Goal: Register for event/course

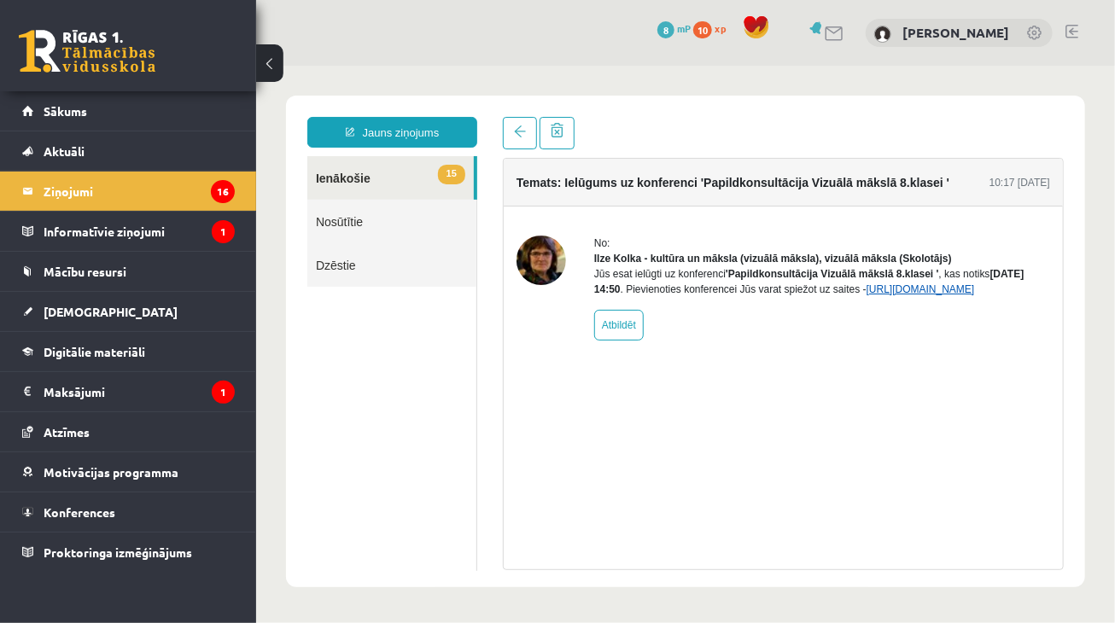
click at [866, 295] on link "https://eskola.r1tv.lv/conferences/5059/join" at bounding box center [920, 289] width 108 height 12
drag, startPoint x: 938, startPoint y: 288, endPoint x: 1043, endPoint y: 283, distance: 105.2
click at [1043, 283] on div "Jūs esat ielūgti uz konferenci 'Papildkonsultācija Vizuālā mākslā 8.klasei ' , …" at bounding box center [821, 281] width 456 height 31
click at [866, 295] on link "https://eskola.r1tv.lv/conferences/5059/join" at bounding box center [920, 289] width 108 height 12
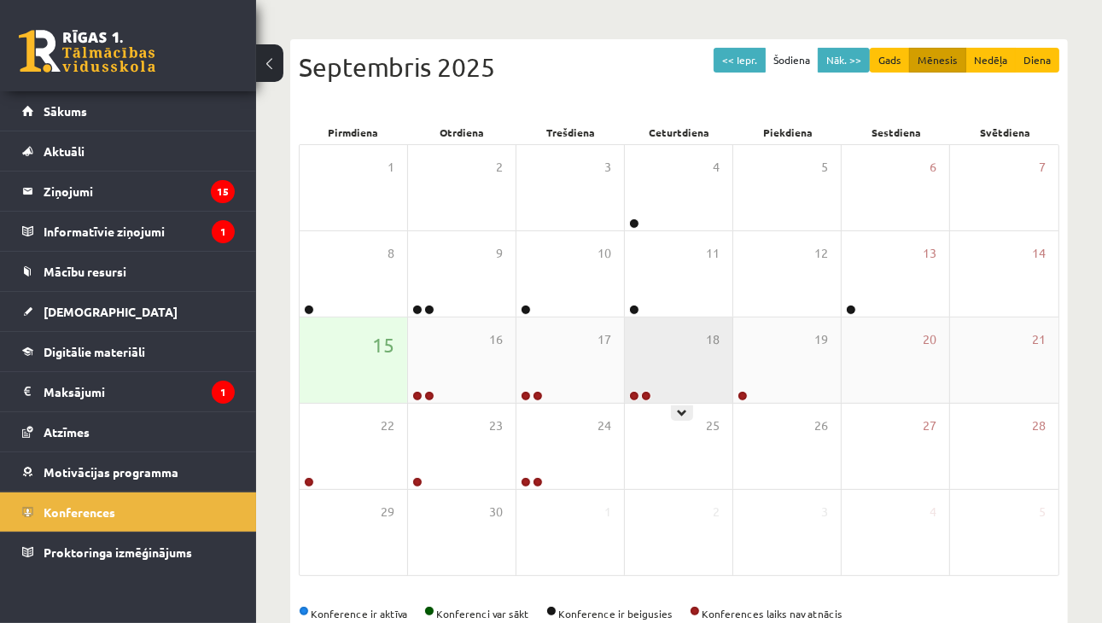
scroll to position [256, 0]
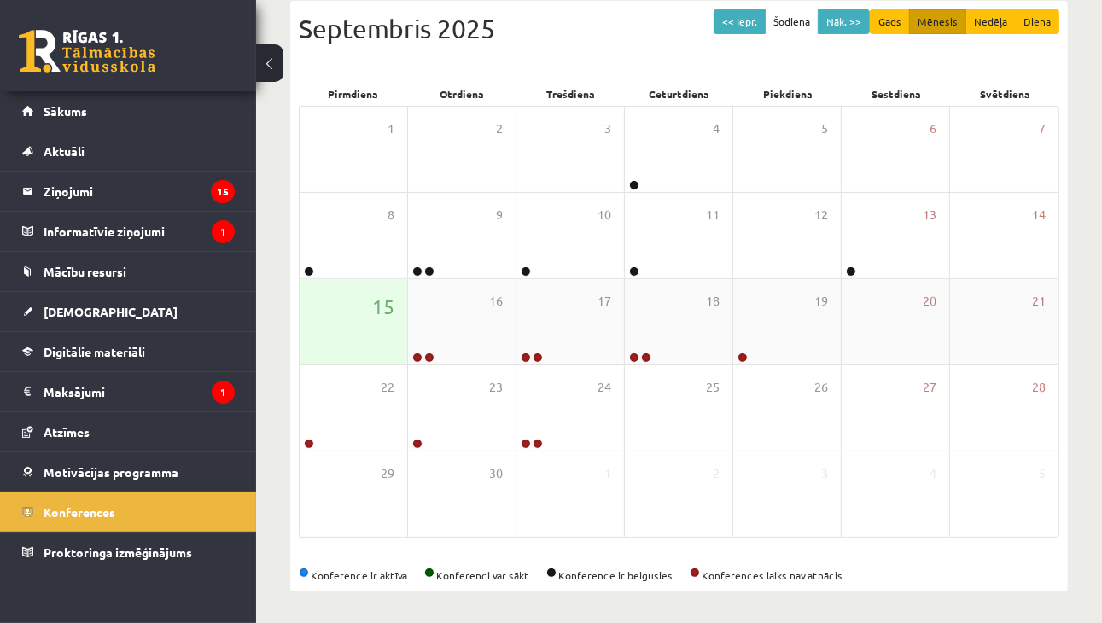
click at [383, 347] on div "15" at bounding box center [354, 321] width 108 height 85
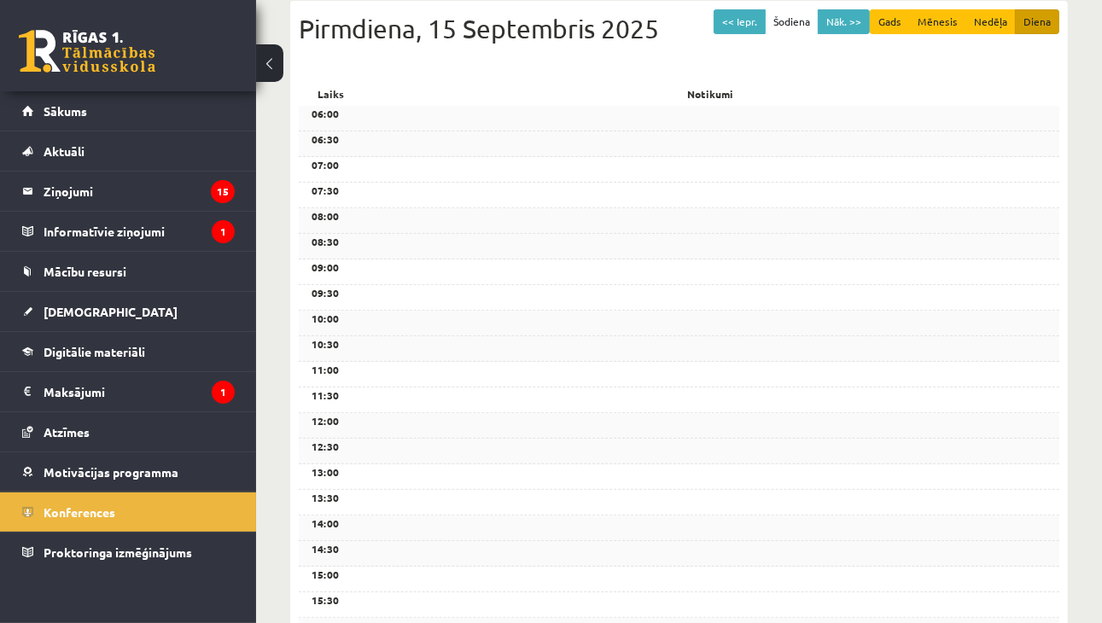
scroll to position [0, 0]
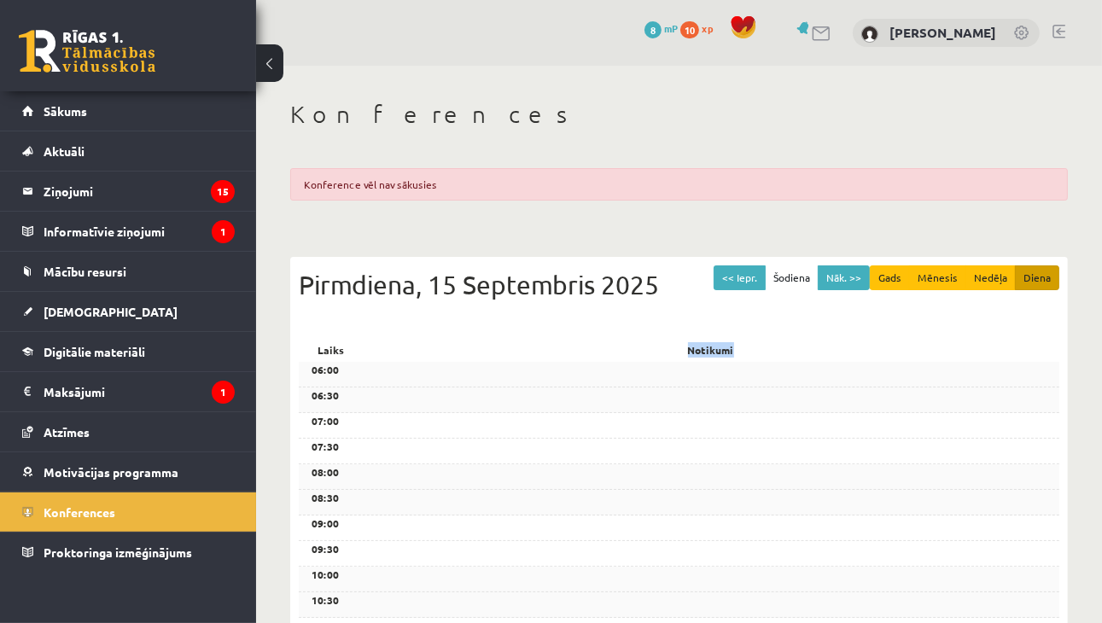
click at [383, 347] on div "Notikumi" at bounding box center [711, 350] width 698 height 24
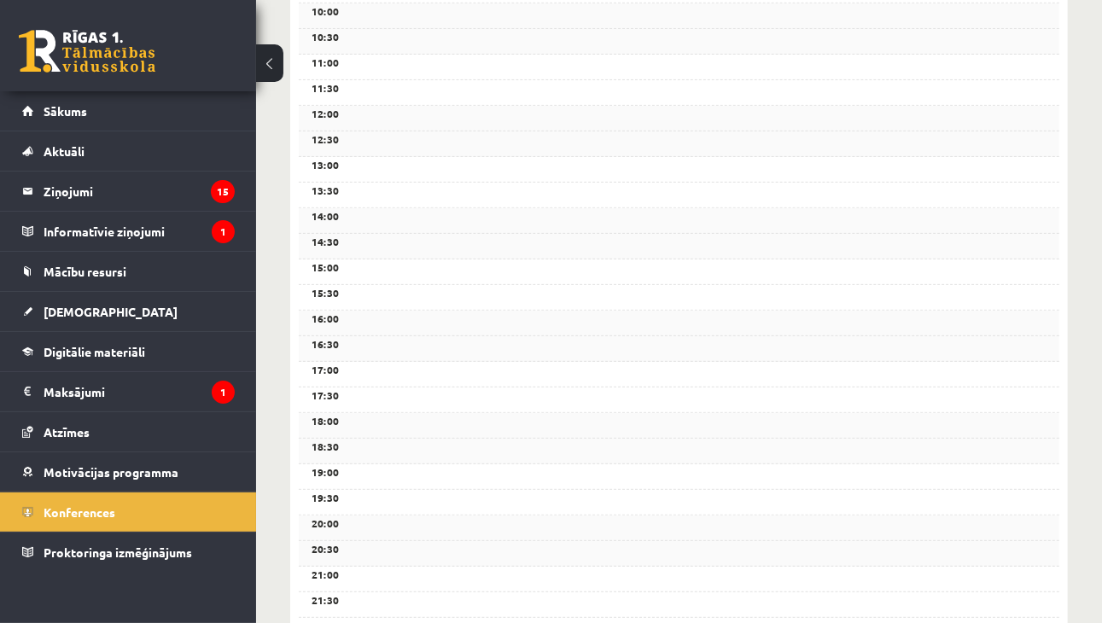
scroll to position [646, 0]
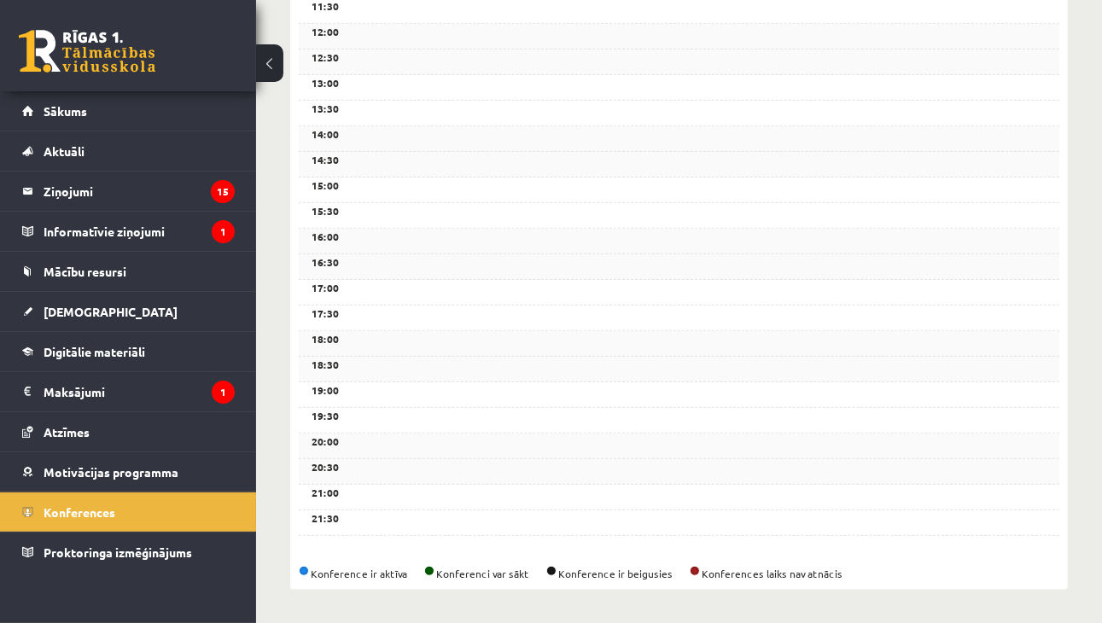
click at [307, 569] on span at bounding box center [304, 571] width 10 height 10
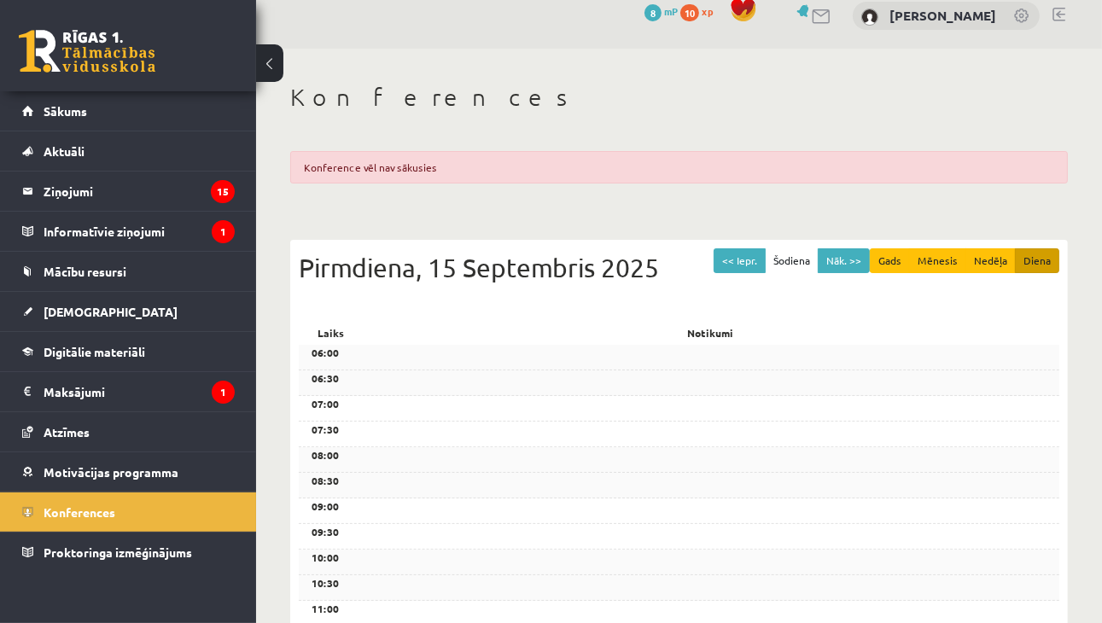
scroll to position [0, 0]
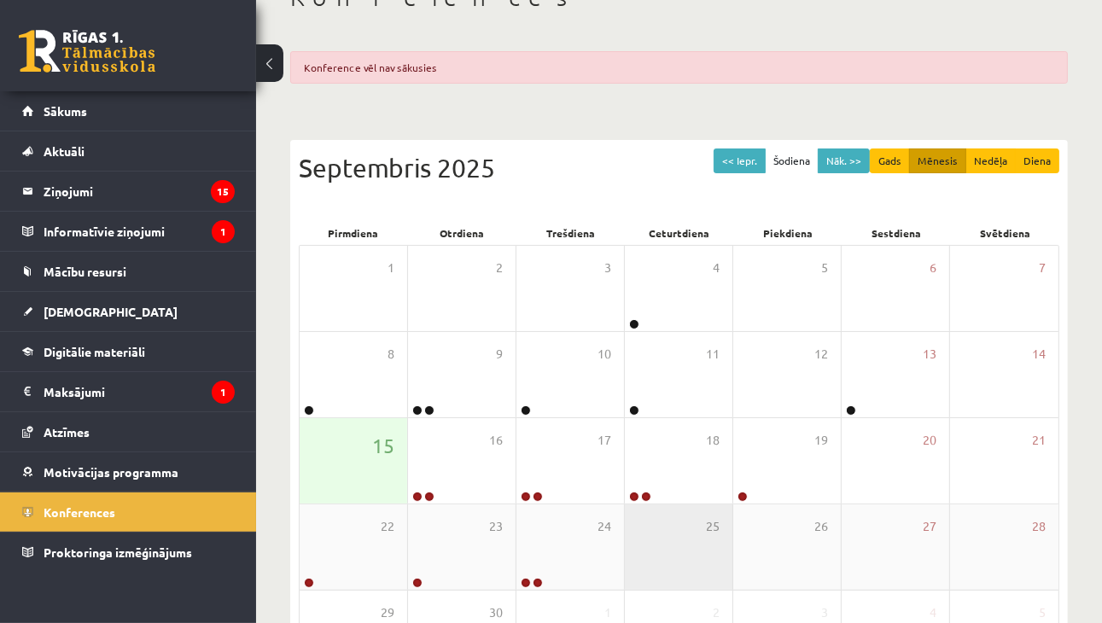
scroll to position [256, 0]
